Goal: Connect with others: Establish contact or relationships with other users

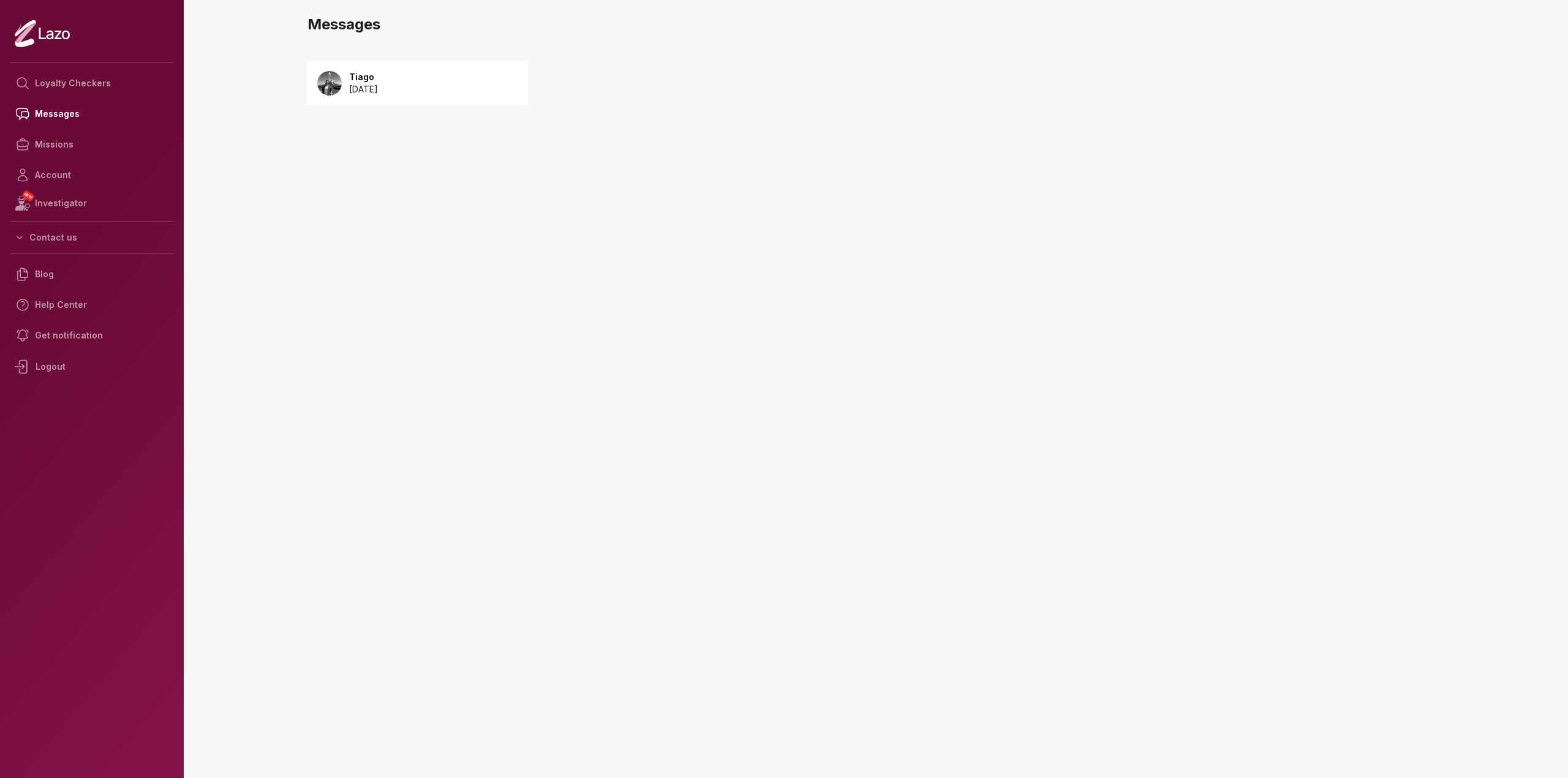
click at [360, 73] on p "Tiago" at bounding box center [363, 77] width 29 height 12
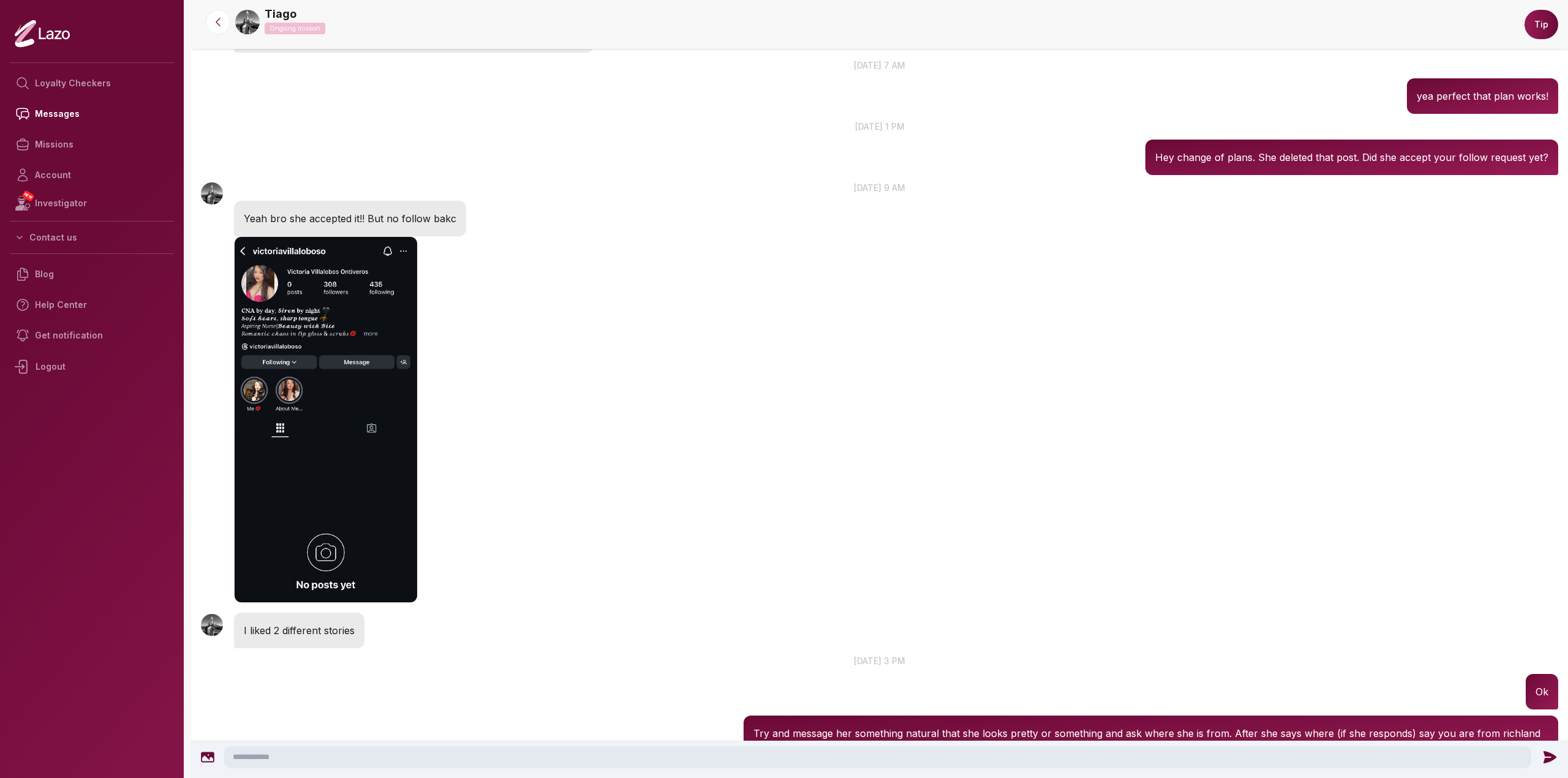
drag, startPoint x: 605, startPoint y: 565, endPoint x: 606, endPoint y: 503, distance: 62.0
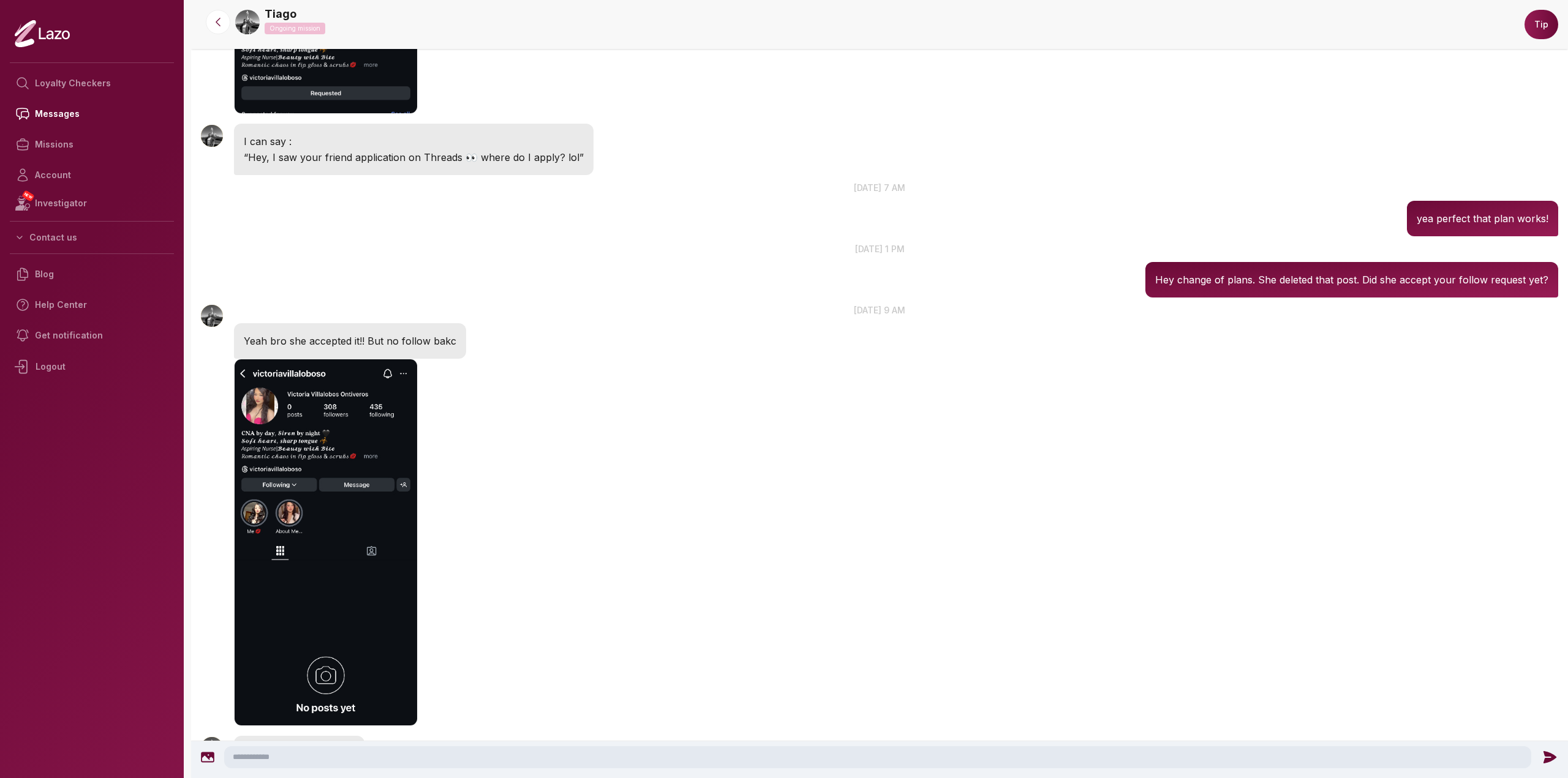
drag, startPoint x: 642, startPoint y: 426, endPoint x: 642, endPoint y: 404, distance: 22.0
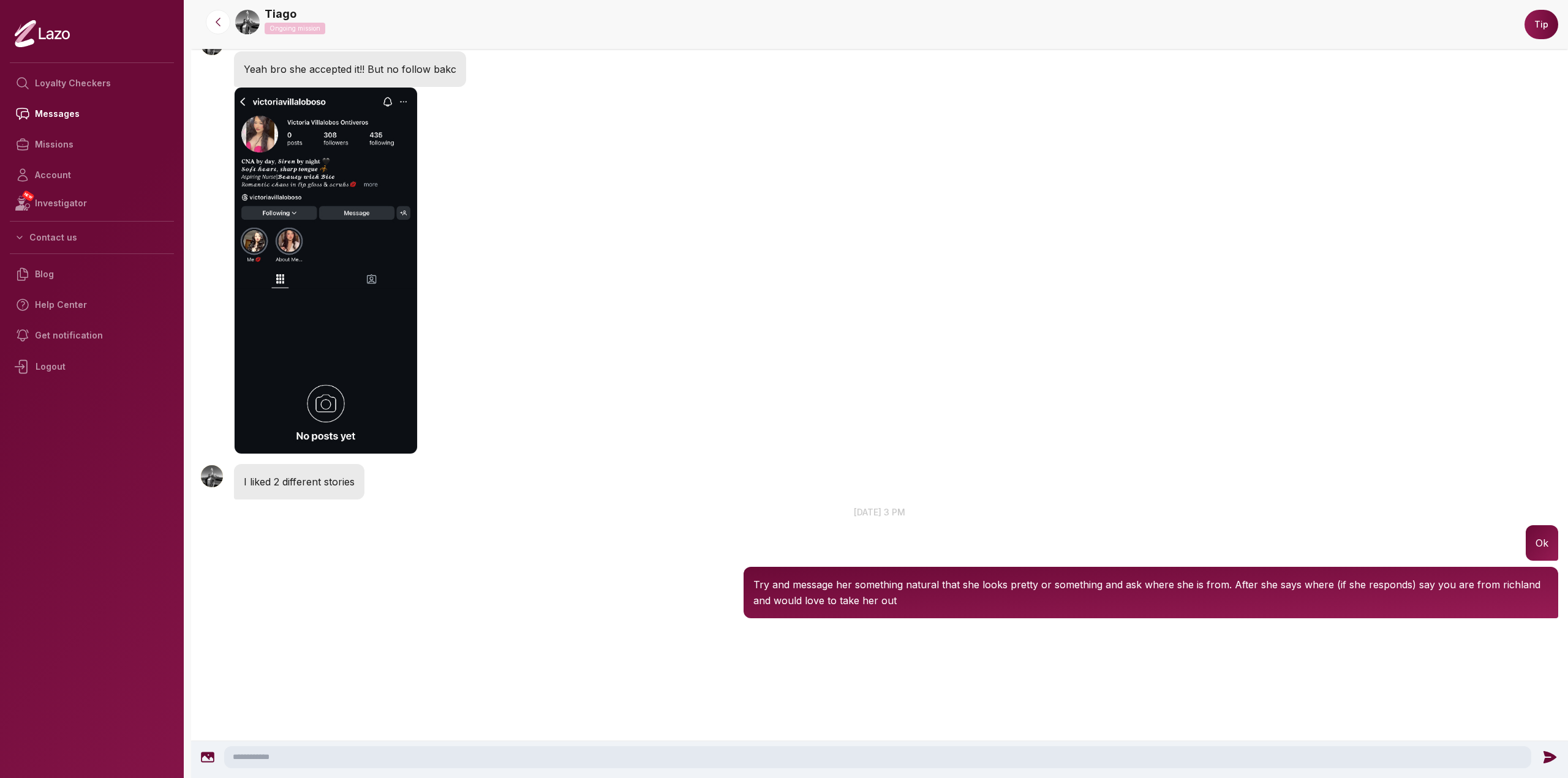
drag, startPoint x: 674, startPoint y: 302, endPoint x: 642, endPoint y: 351, distance: 58.5
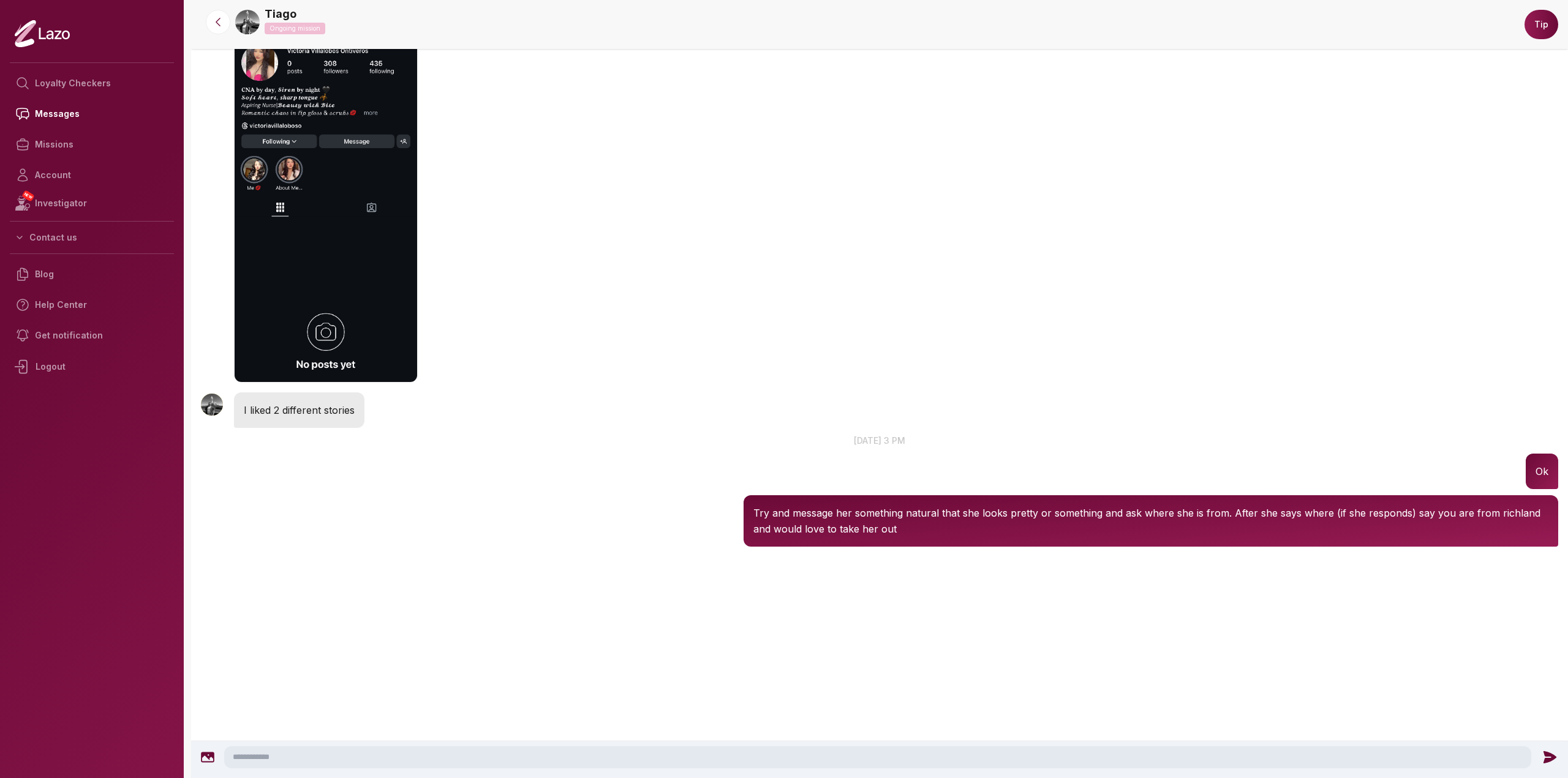
drag, startPoint x: 621, startPoint y: 306, endPoint x: 603, endPoint y: 401, distance: 96.7
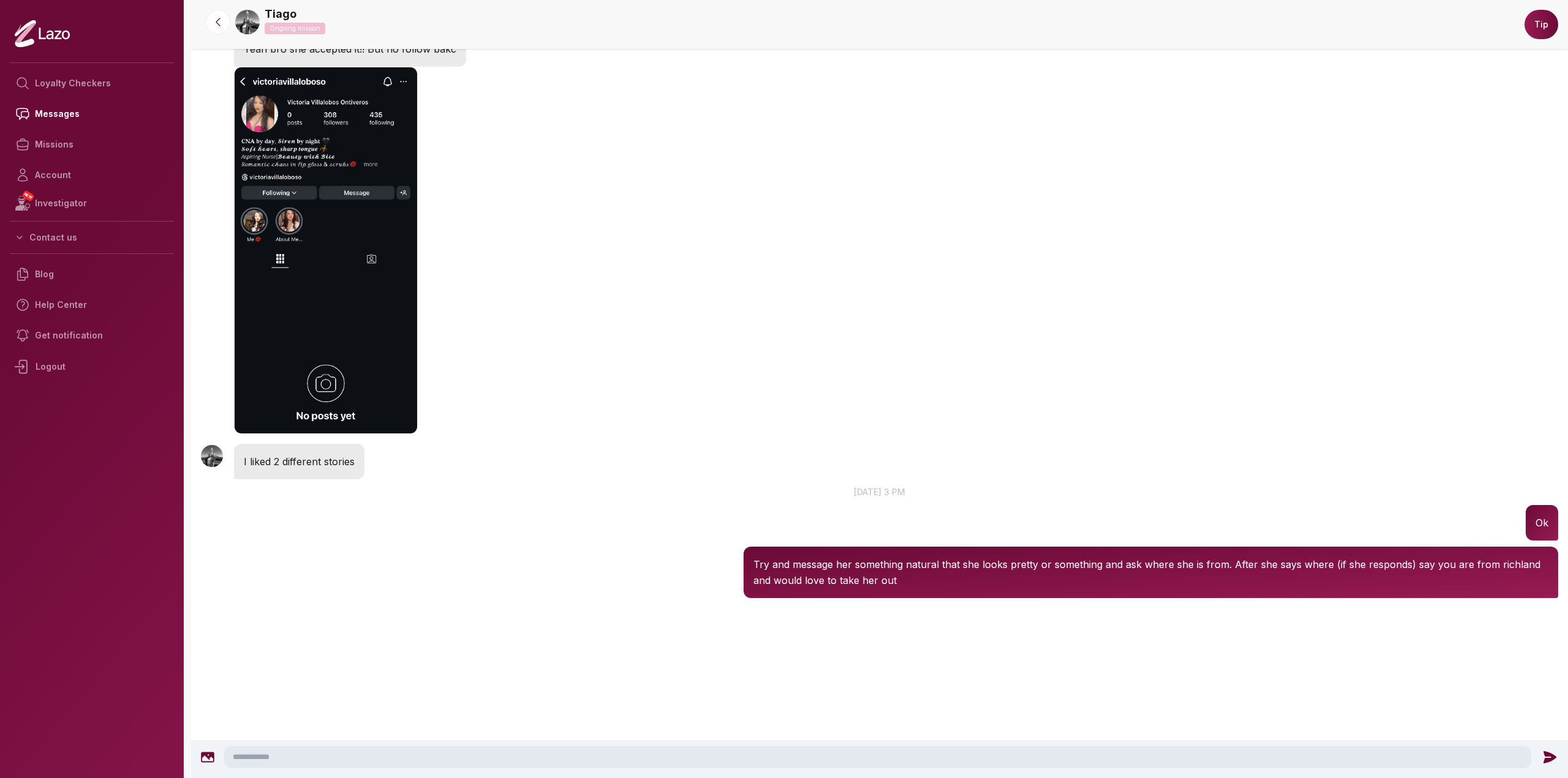
drag, startPoint x: 583, startPoint y: 457, endPoint x: 576, endPoint y: 405, distance: 52.5
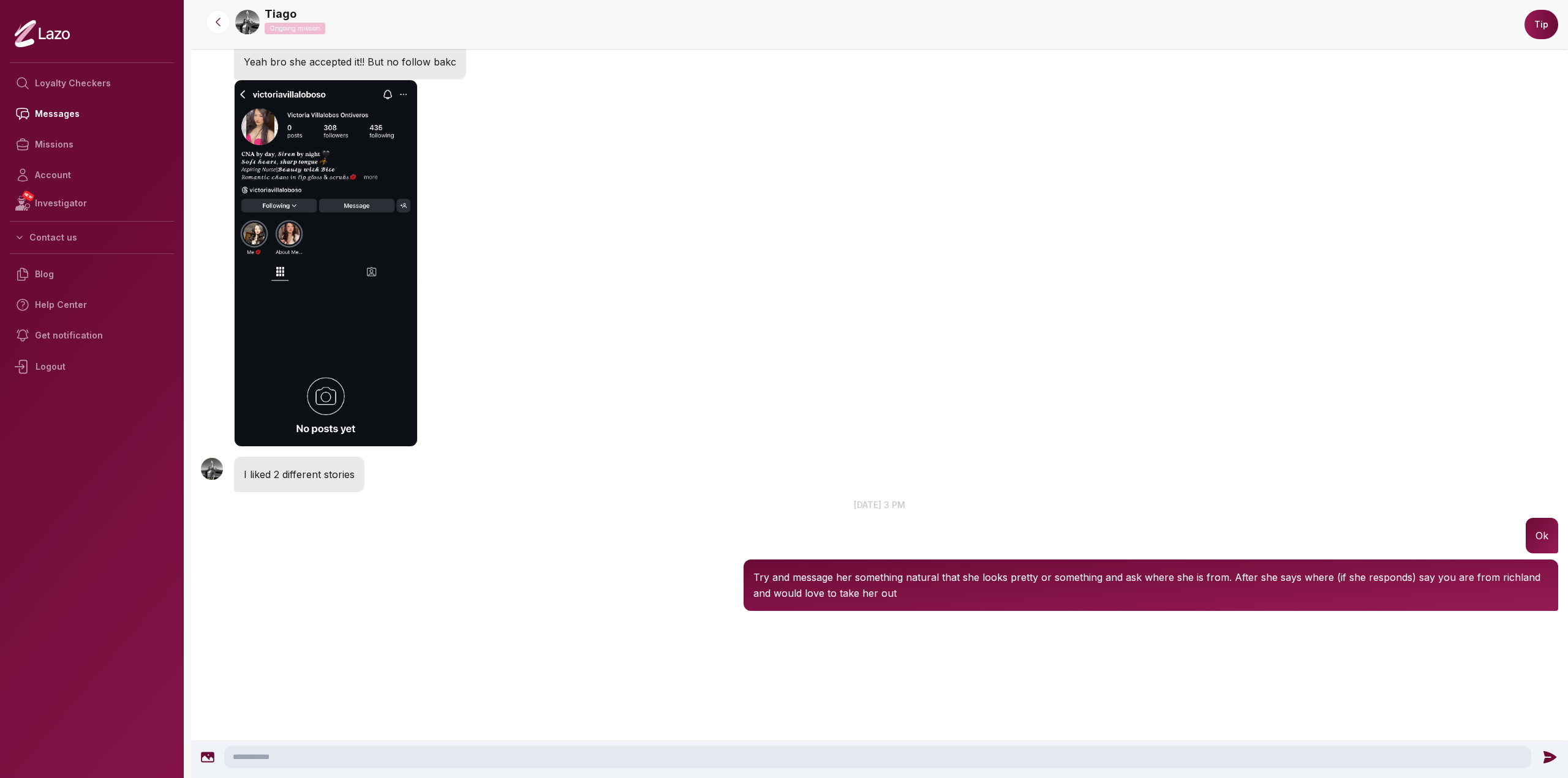
drag, startPoint x: 565, startPoint y: 341, endPoint x: 564, endPoint y: 333, distance: 8.1
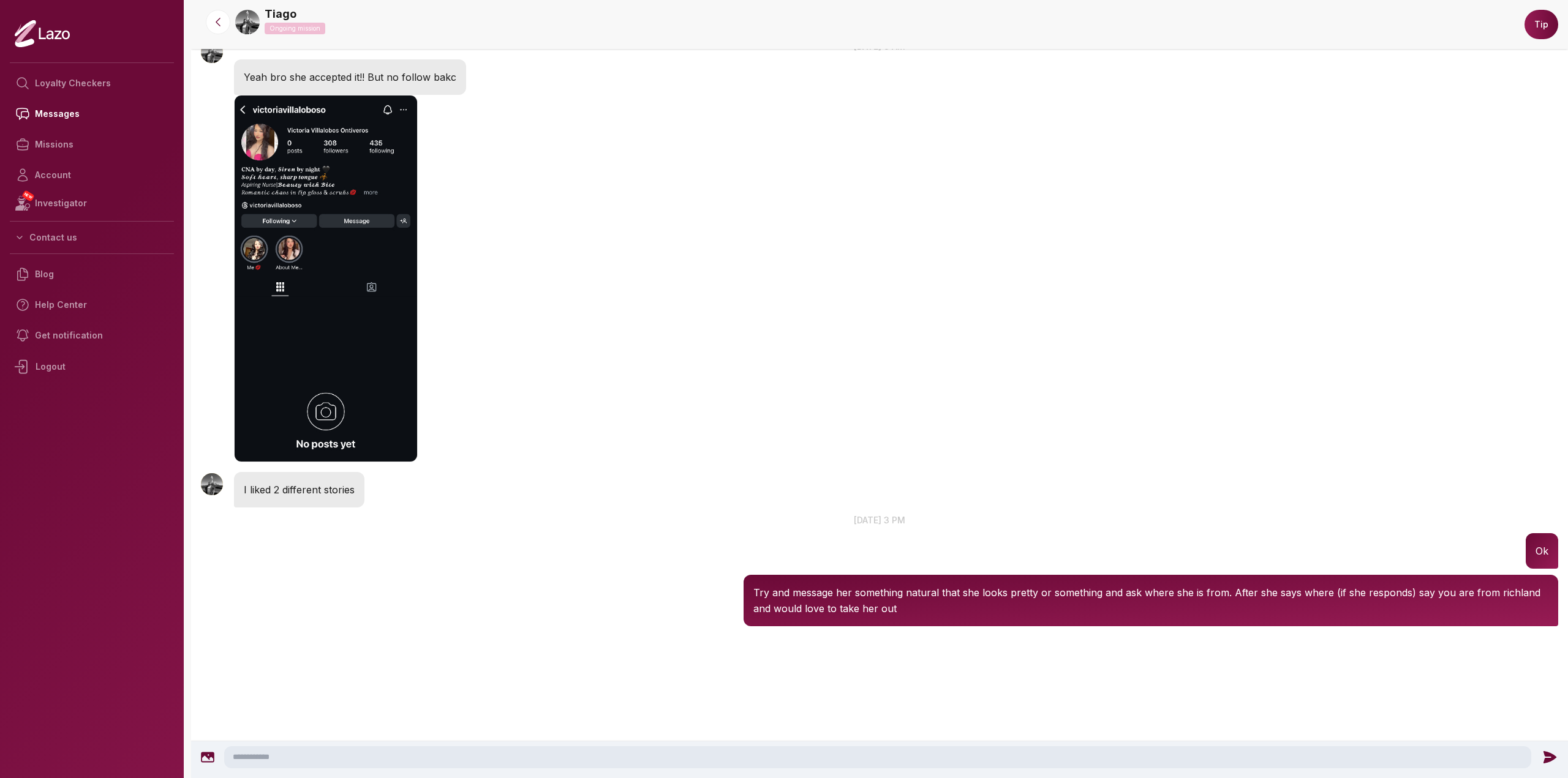
click at [371, 389] on img "button" at bounding box center [326, 278] width 184 height 367
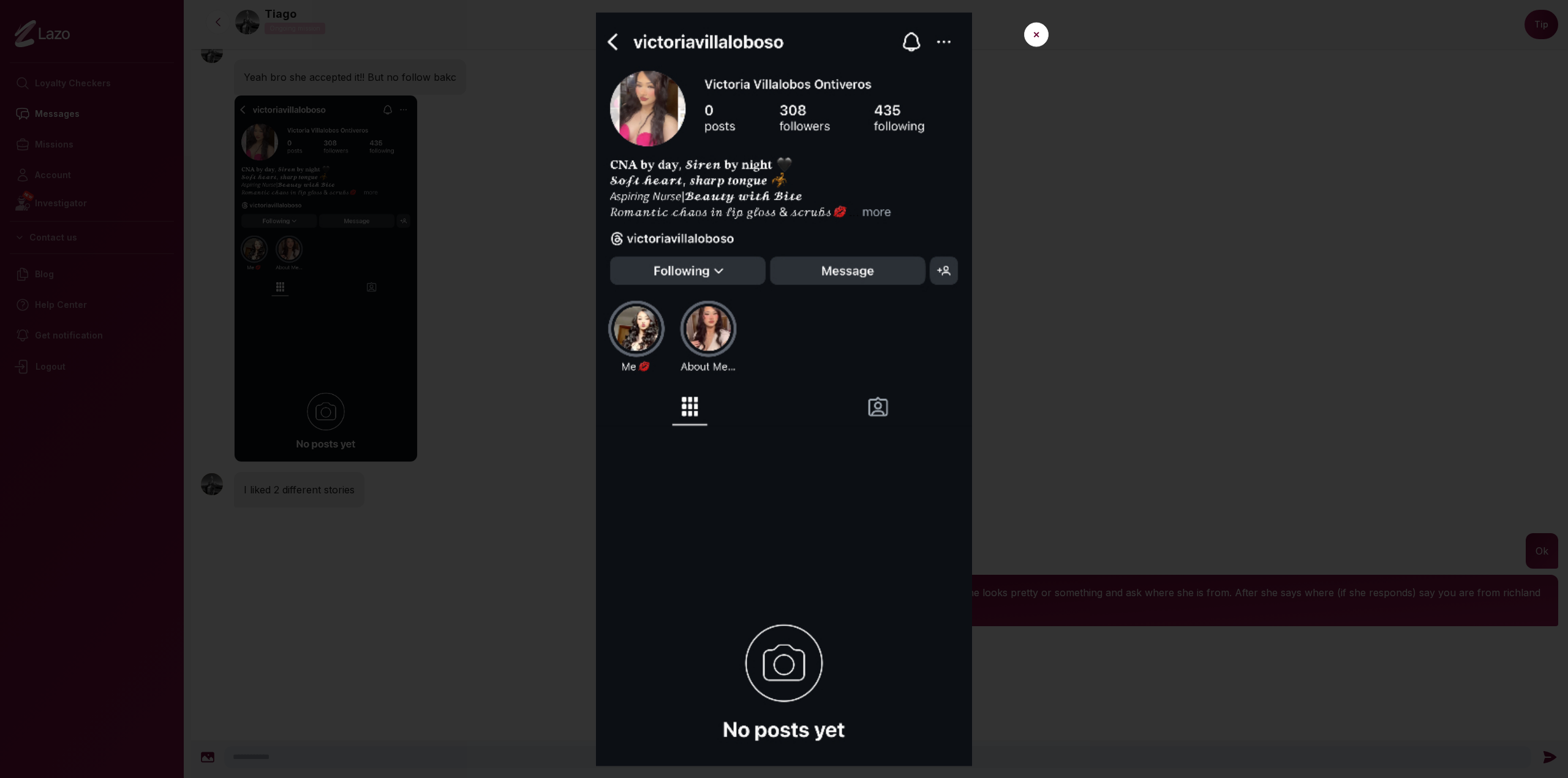
click at [491, 477] on div at bounding box center [784, 389] width 1568 height 778
